Goal: Ask a question

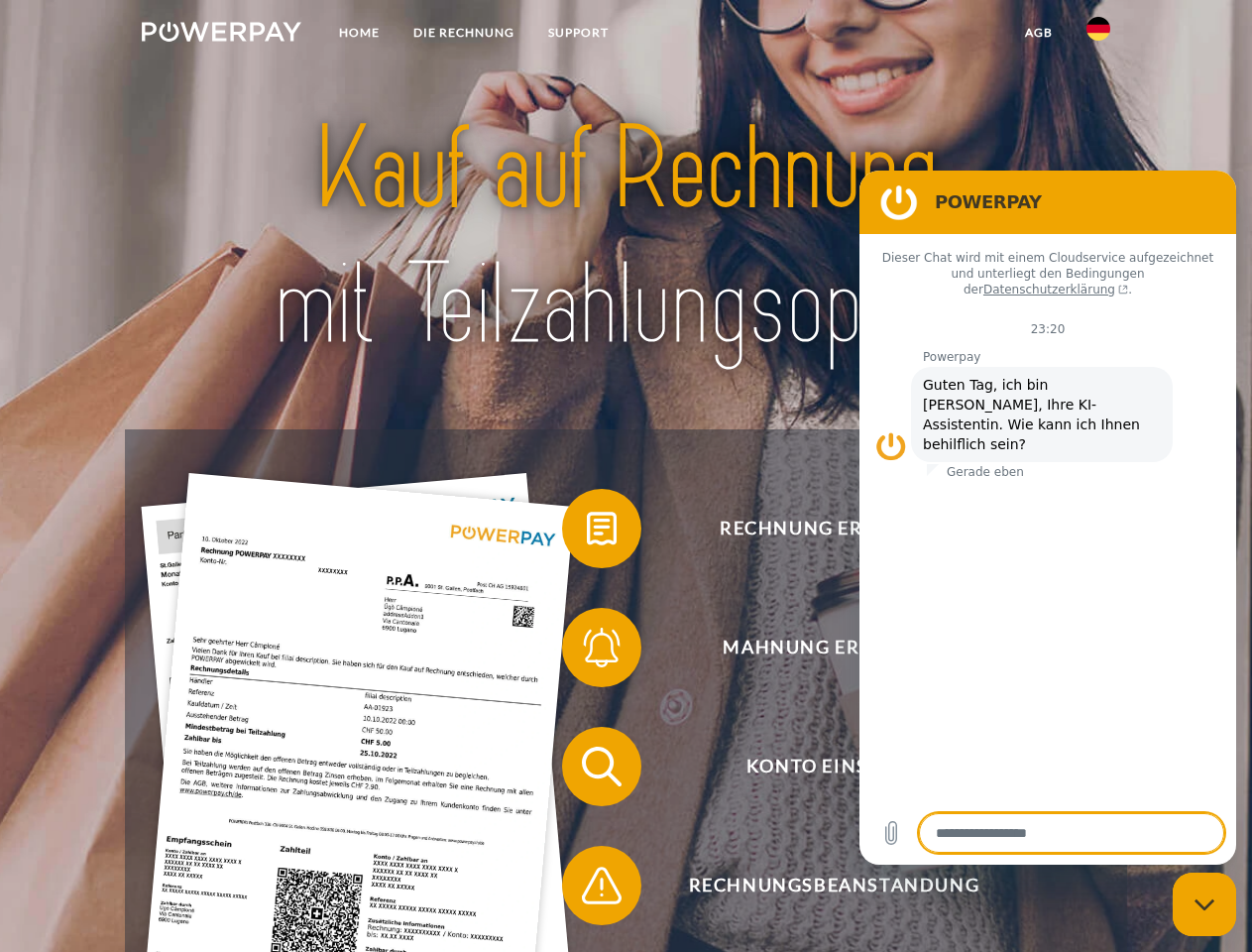
click at [221, 35] on img at bounding box center [221, 32] width 159 height 20
click at [1098, 35] on img at bounding box center [1098, 29] width 24 height 24
click at [1038, 33] on link "agb" at bounding box center [1039, 33] width 62 height 36
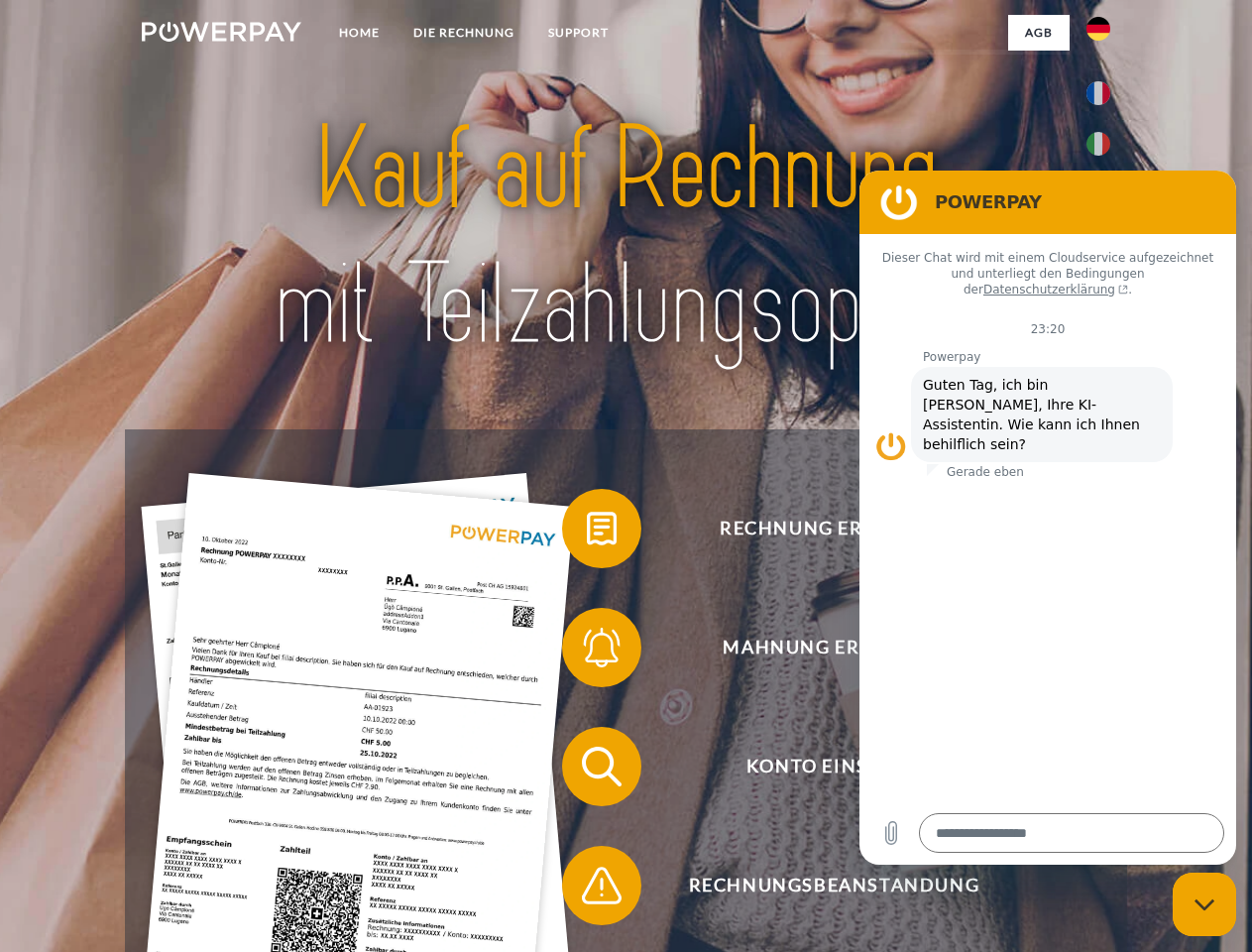
click at [587, 532] on span at bounding box center [571, 527] width 99 height 99
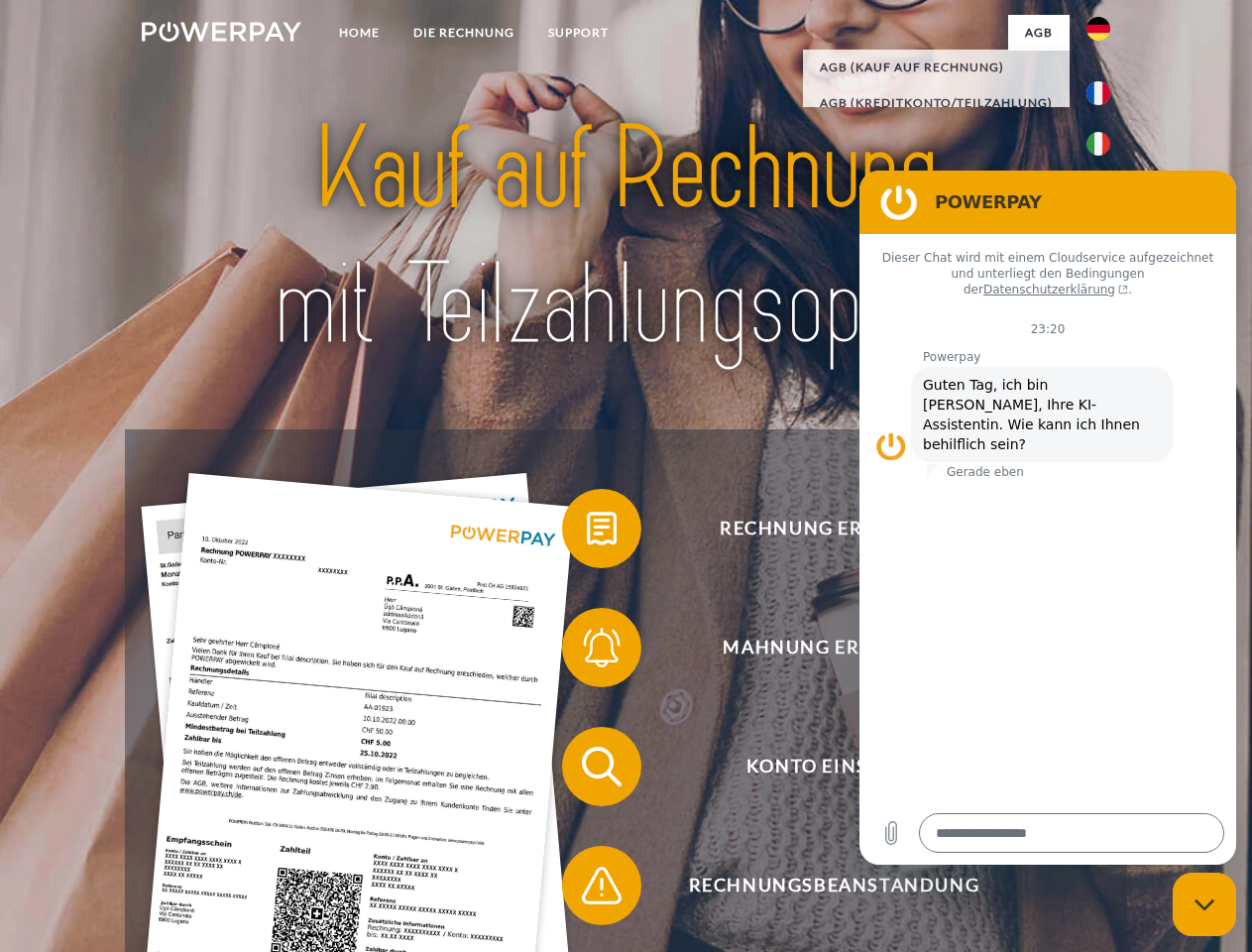
click at [587, 651] on span at bounding box center [571, 647] width 99 height 99
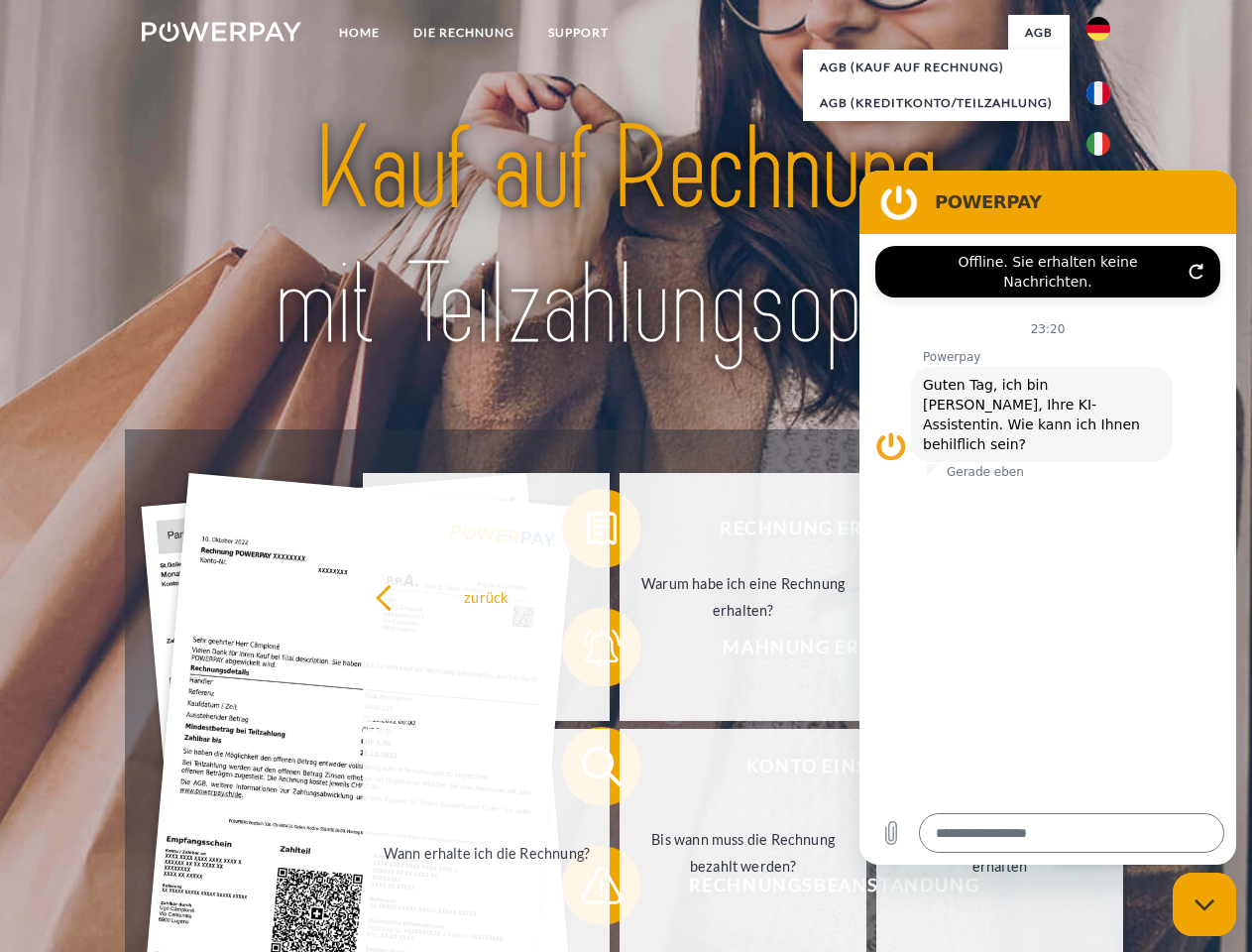
click at [619, 771] on link "Bis wann muss die Rechnung bezahlt werden?" at bounding box center [743, 852] width 247 height 248
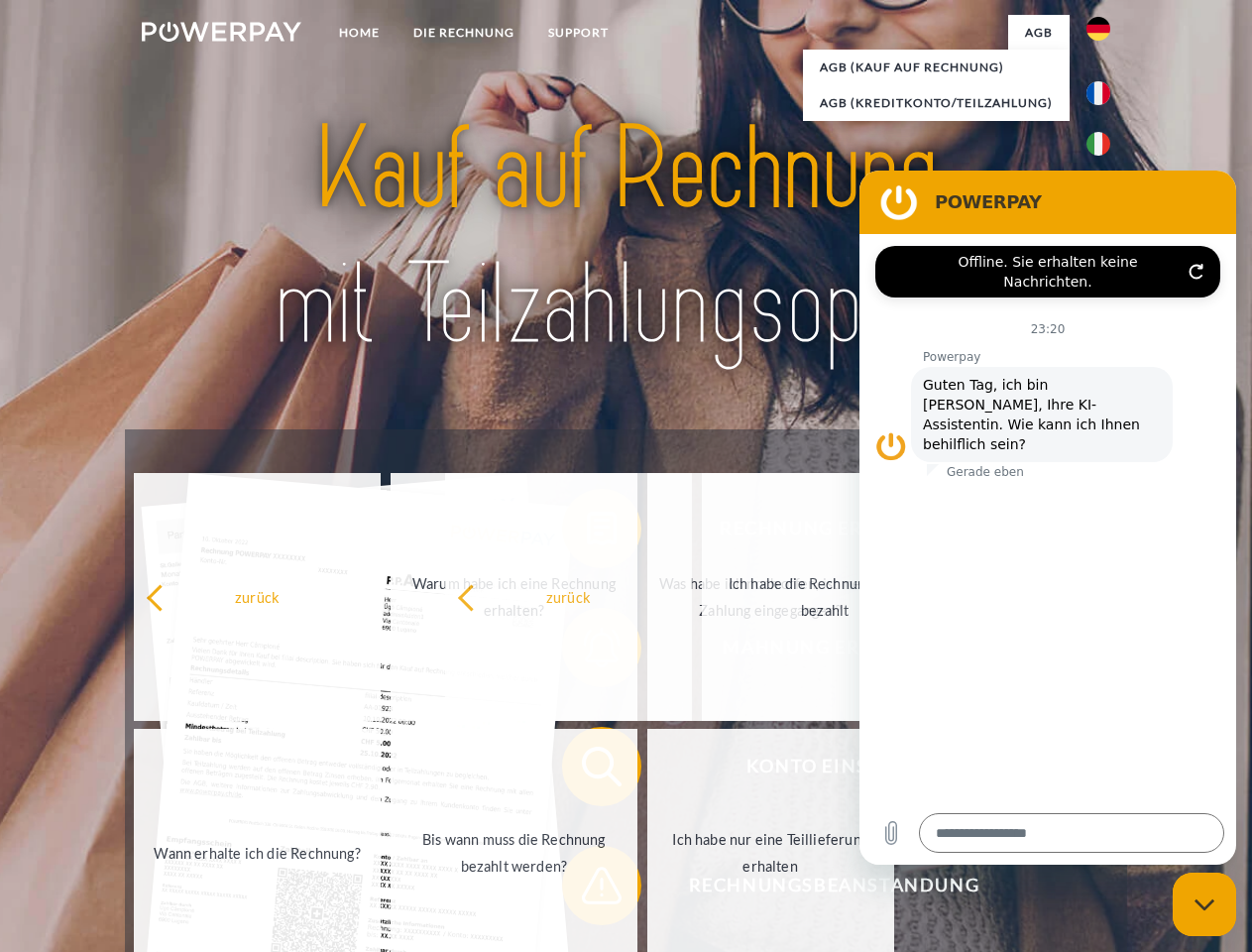
click at [587, 889] on span at bounding box center [571, 884] width 99 height 99
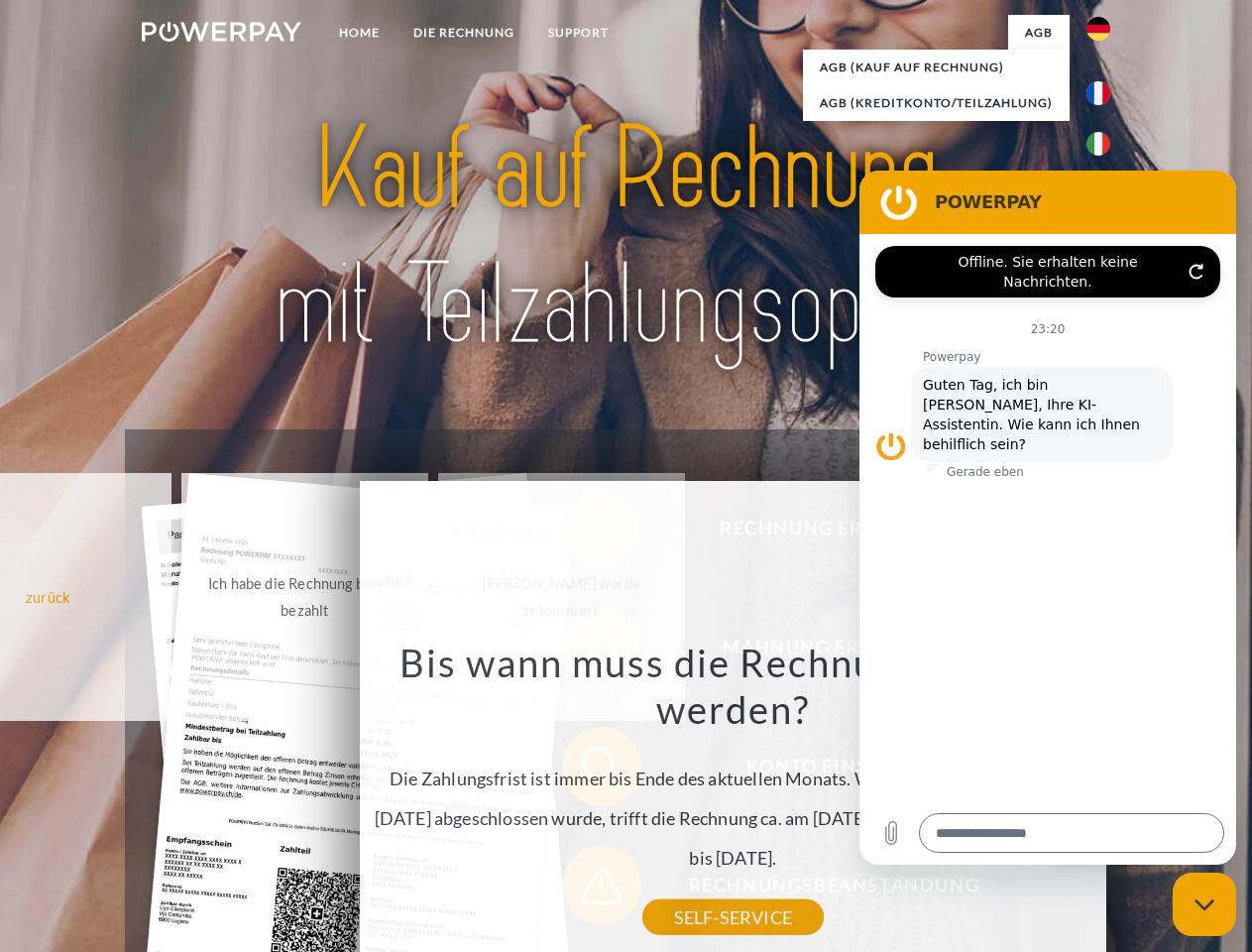
click at [1204, 904] on icon "Messaging-Fenster schließen" at bounding box center [1204, 904] width 21 height 13
type textarea "*"
